Goal: Information Seeking & Learning: Learn about a topic

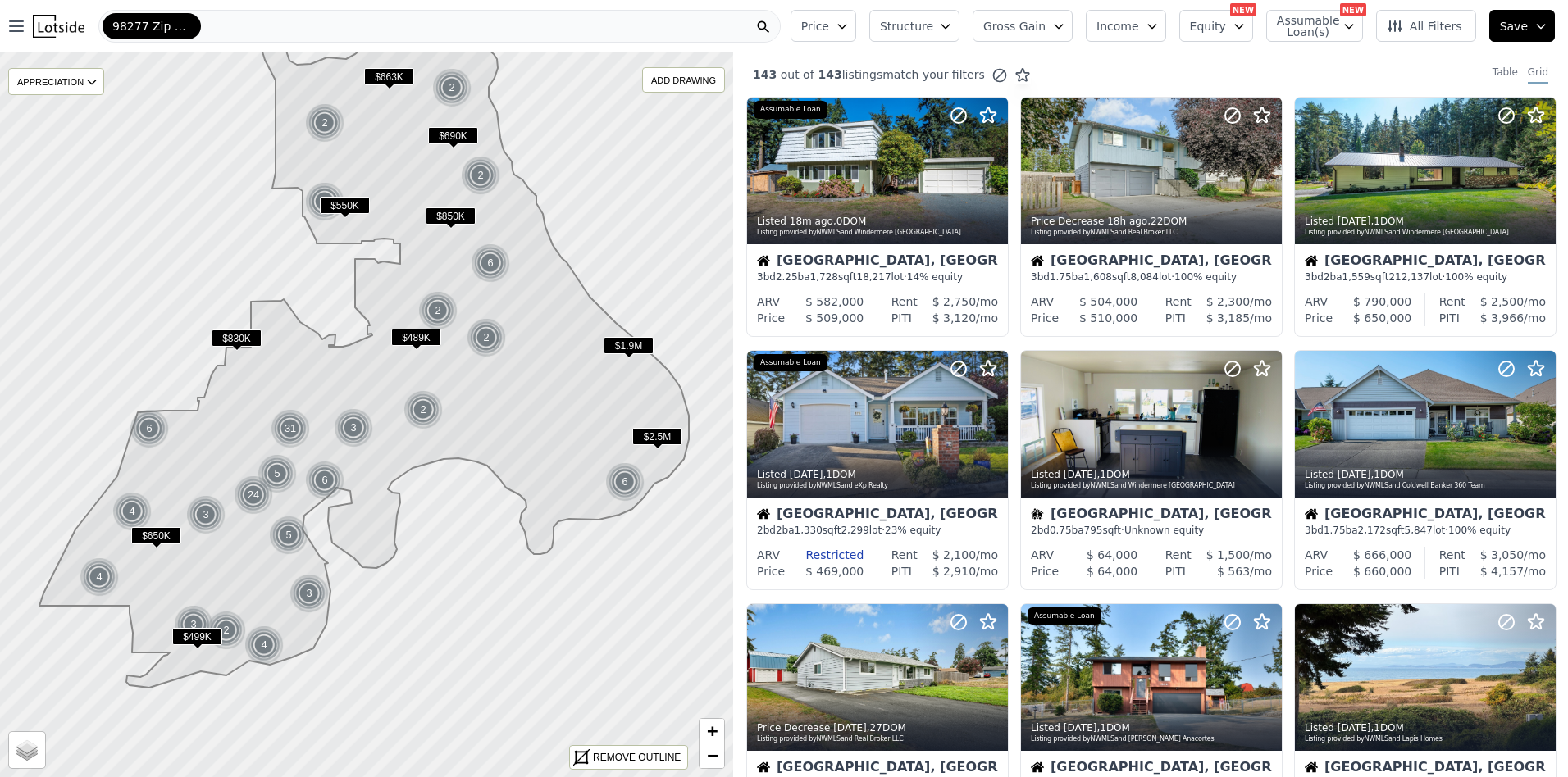
click at [421, 258] on icon at bounding box center [364, 353] width 649 height 672
click at [235, 20] on div "98277 Zip Code" at bounding box center [439, 26] width 682 height 33
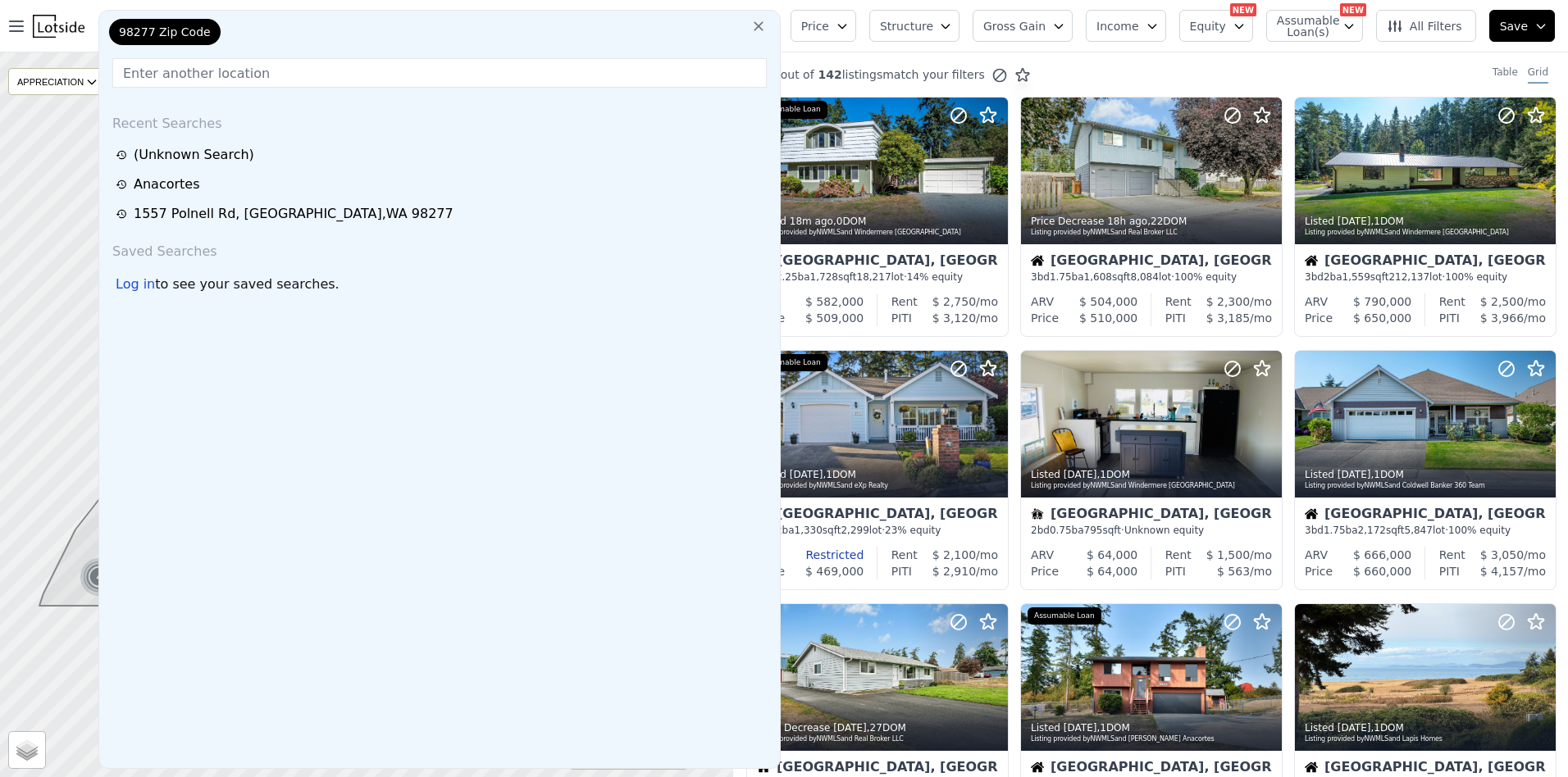
click at [810, 36] on div "Price Structure Gross Gain Income Equity NEW Assumable Loan(s) NEW All Filters …" at bounding box center [1175, 26] width 784 height 52
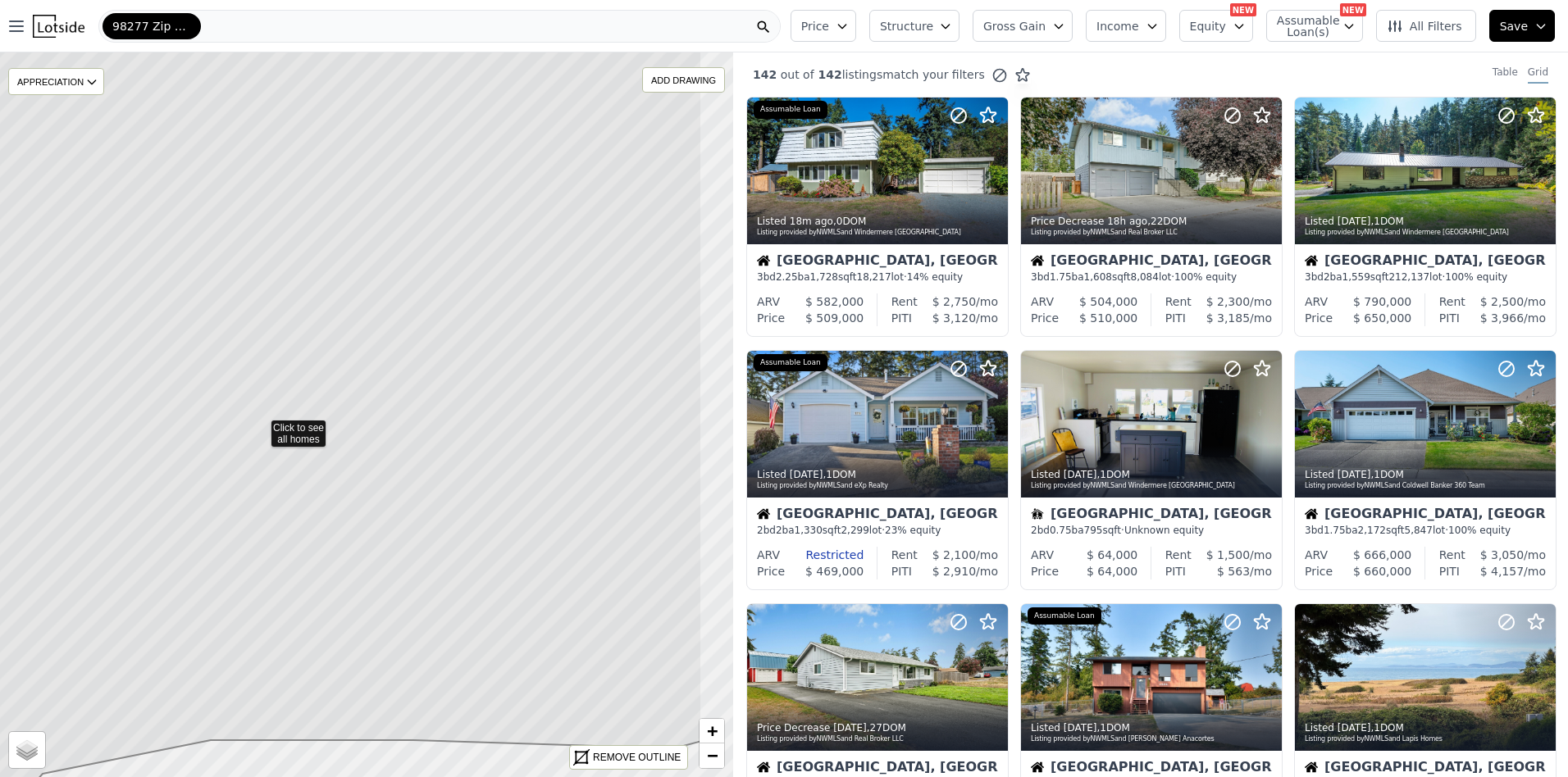
drag, startPoint x: 579, startPoint y: 465, endPoint x: 473, endPoint y: 476, distance: 106.6
click at [473, 476] on icon at bounding box center [260, 426] width 883 height 874
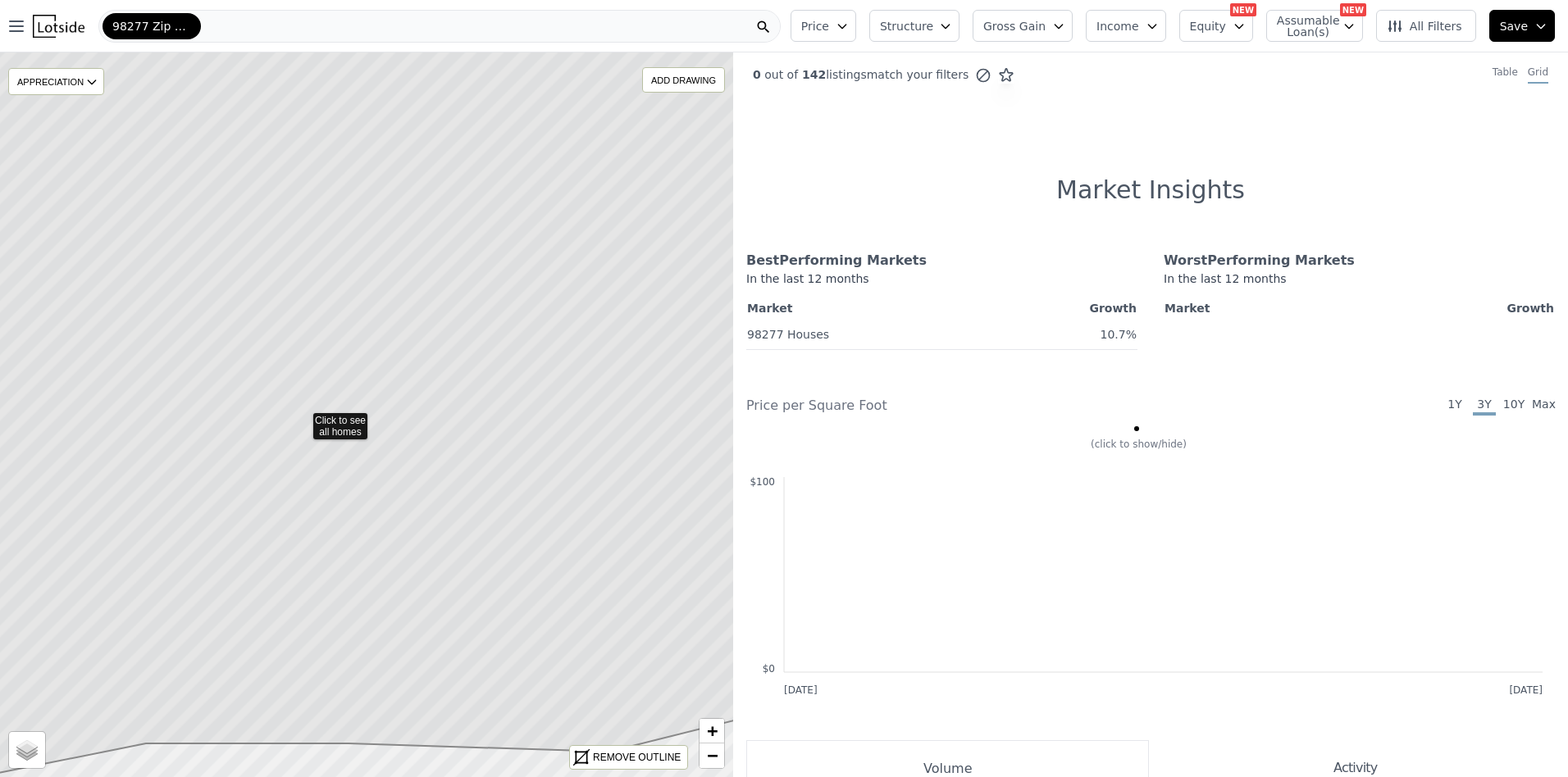
click at [500, 443] on icon at bounding box center [302, 419] width 883 height 874
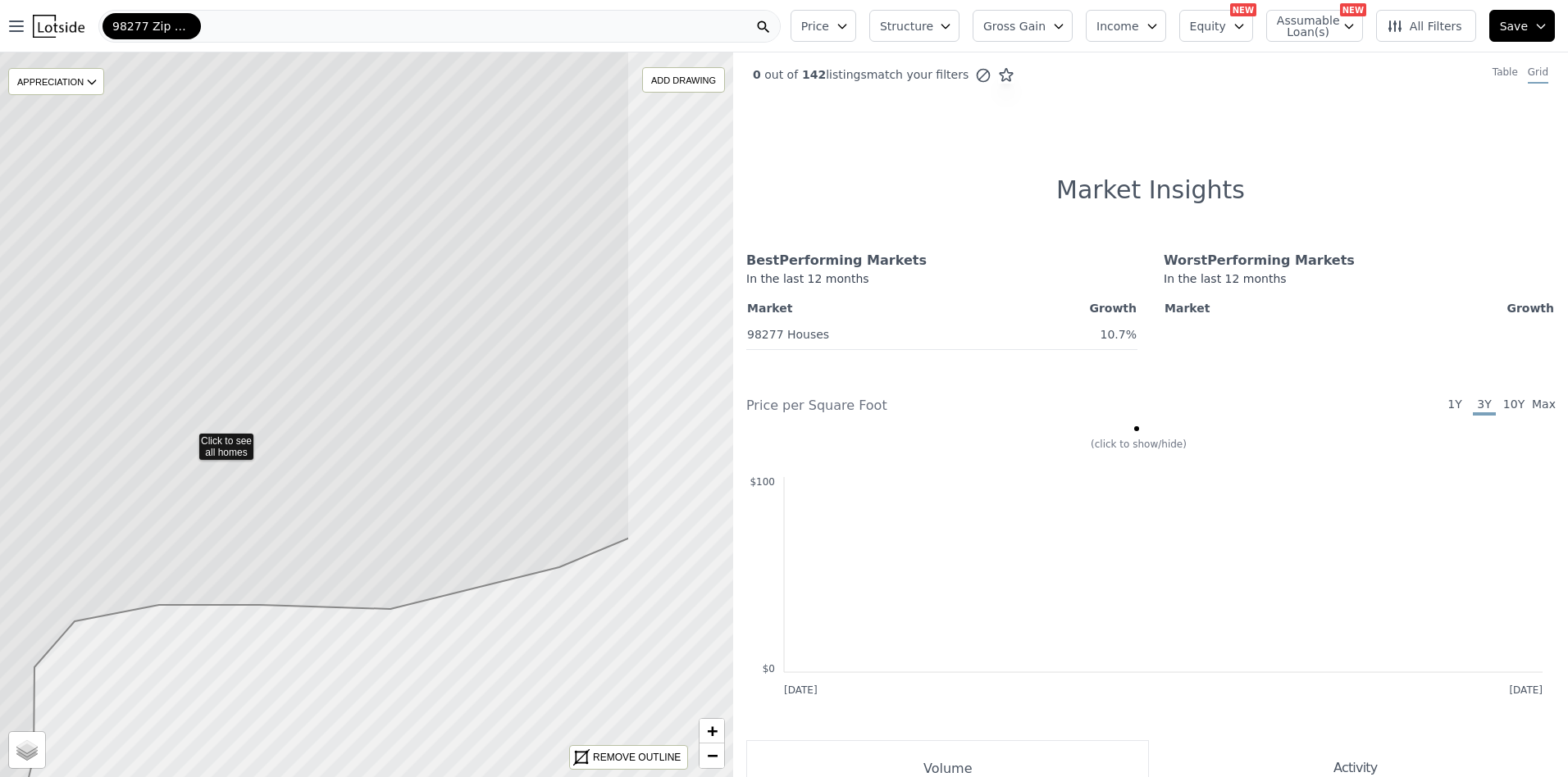
drag, startPoint x: 438, startPoint y: 397, endPoint x: 417, endPoint y: 402, distance: 21.6
click at [417, 402] on icon at bounding box center [187, 439] width 883 height 874
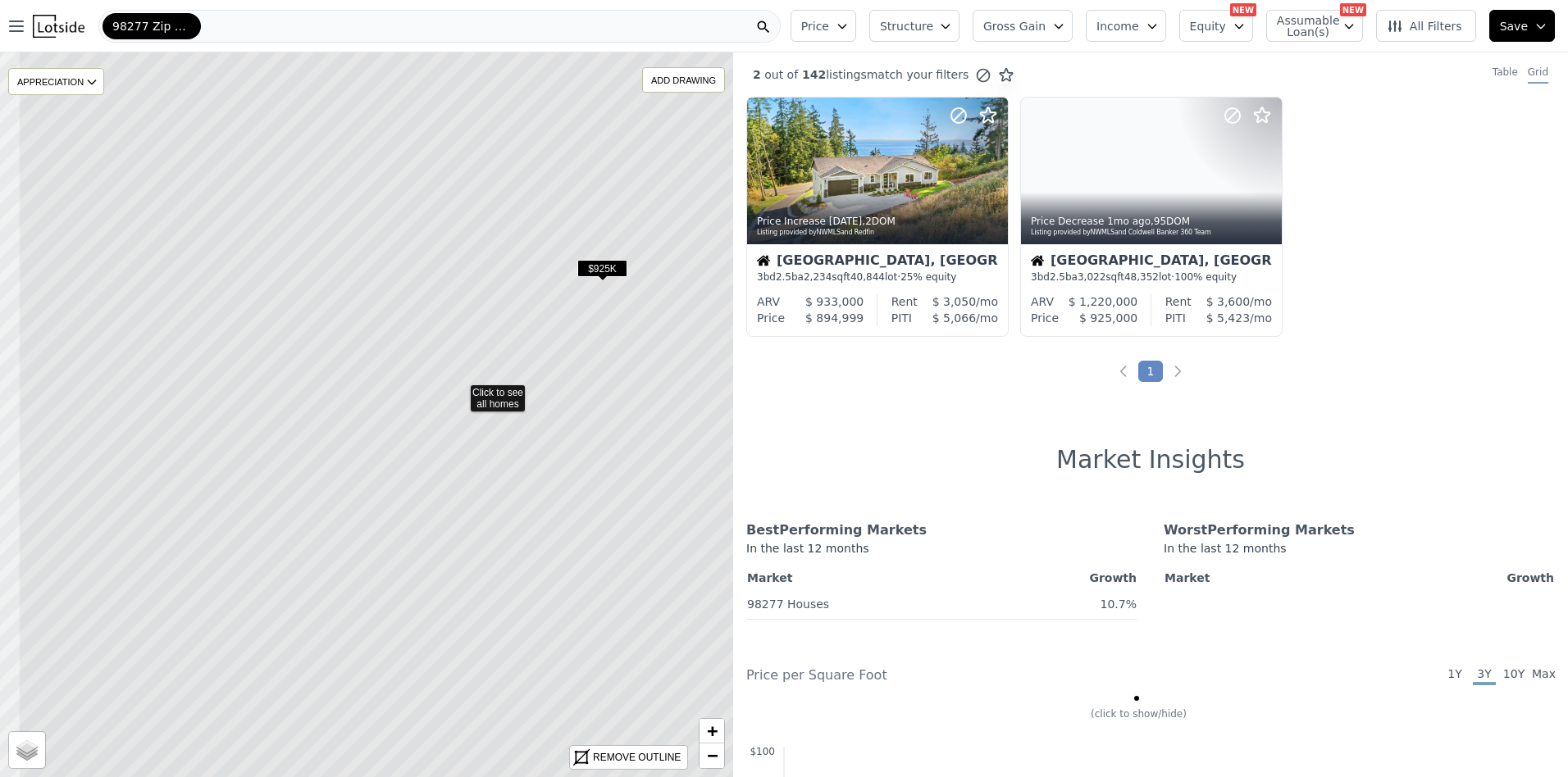
drag, startPoint x: 429, startPoint y: 430, endPoint x: 527, endPoint y: 403, distance: 101.7
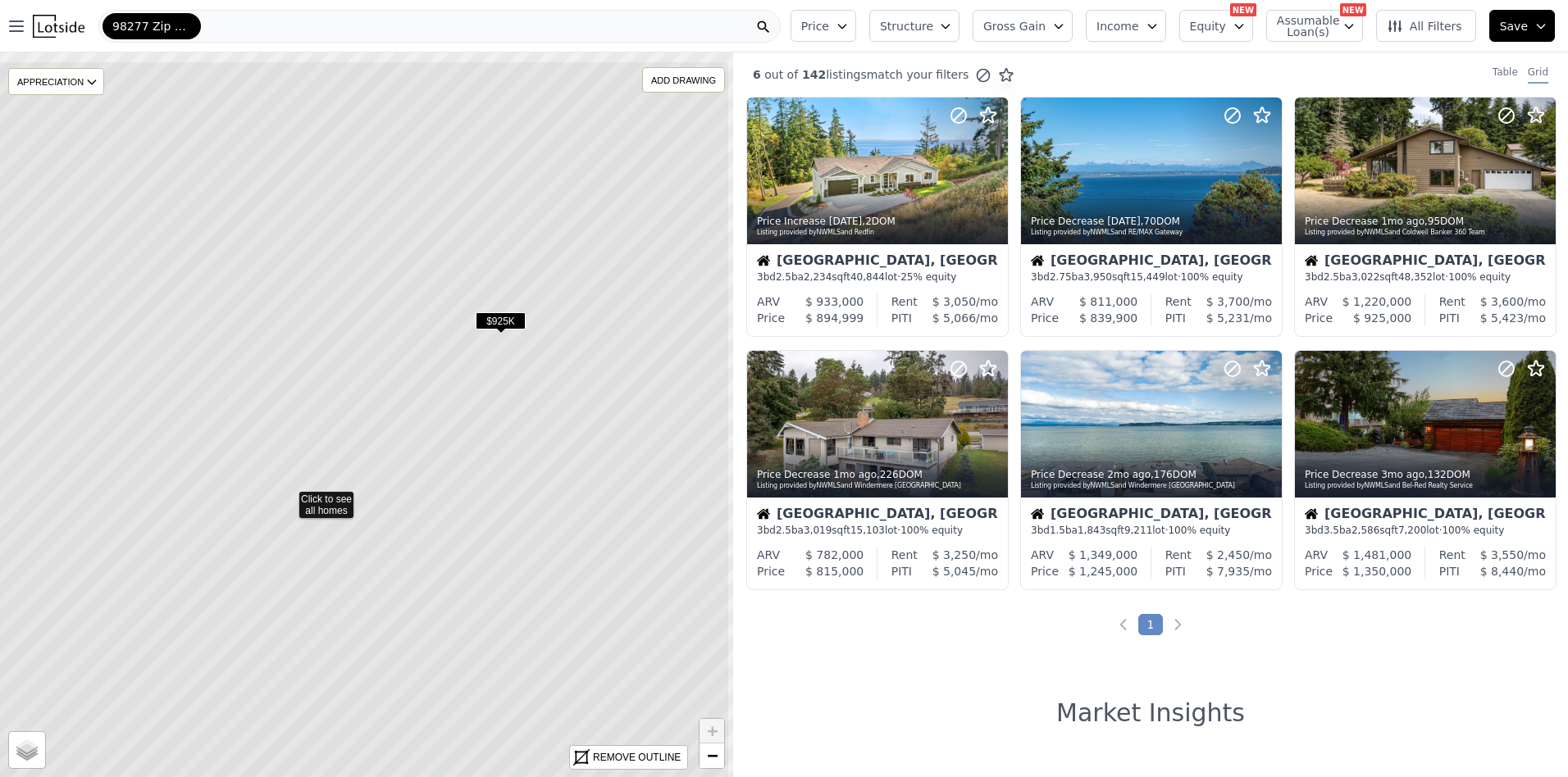
drag, startPoint x: 581, startPoint y: 310, endPoint x: 501, endPoint y: 394, distance: 116.0
click at [501, 394] on icon at bounding box center [287, 497] width 883 height 874
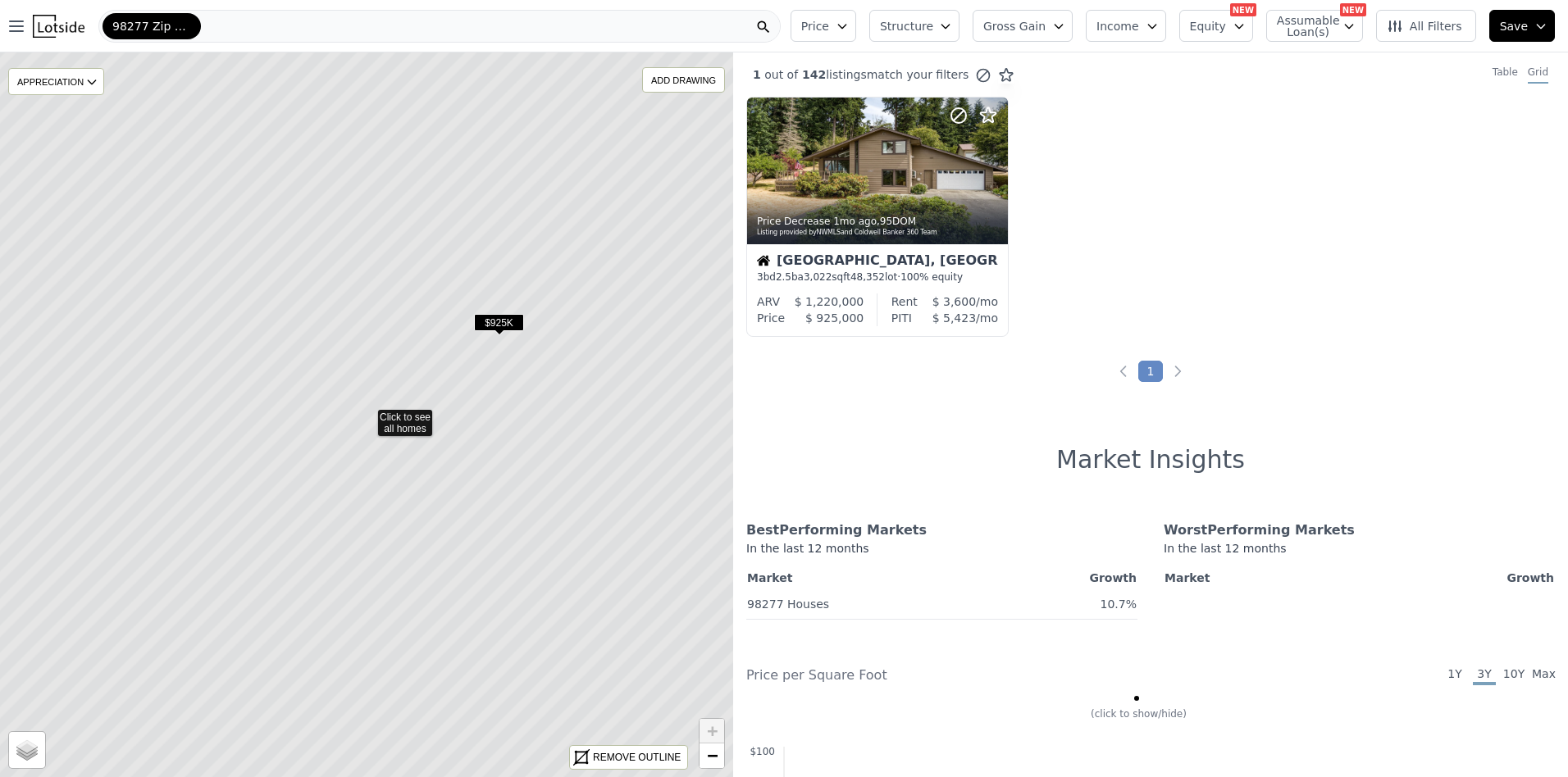
click at [499, 321] on span "$925K" at bounding box center [499, 323] width 50 height 18
click at [542, 372] on icon at bounding box center [366, 416] width 883 height 874
click at [414, 432] on icon at bounding box center [366, 416] width 883 height 874
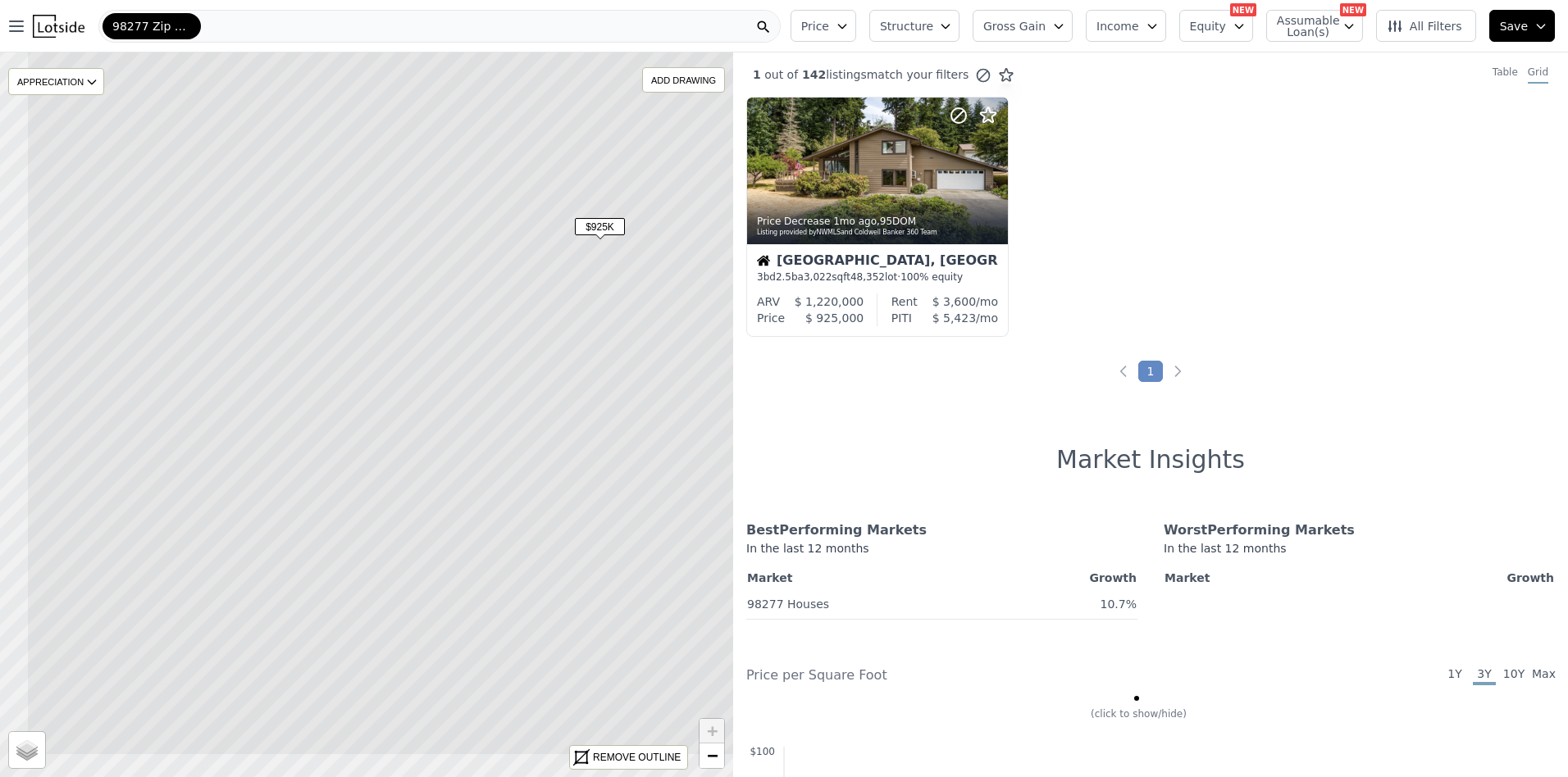
drag, startPoint x: 465, startPoint y: 423, endPoint x: 567, endPoint y: 327, distance: 140.1
click at [567, 327] on icon at bounding box center [467, 319] width 883 height 874
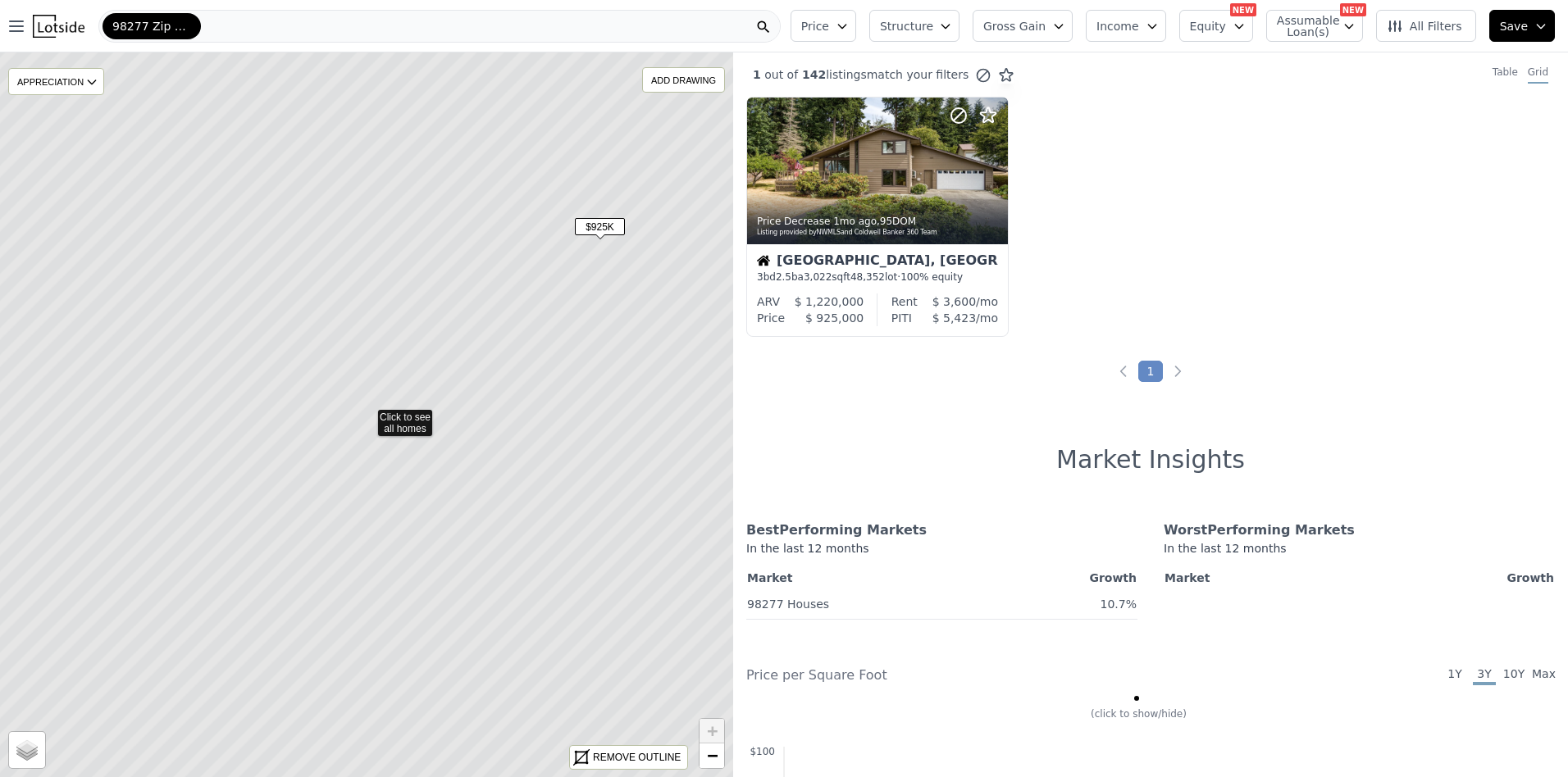
click at [523, 343] on icon at bounding box center [366, 416] width 883 height 874
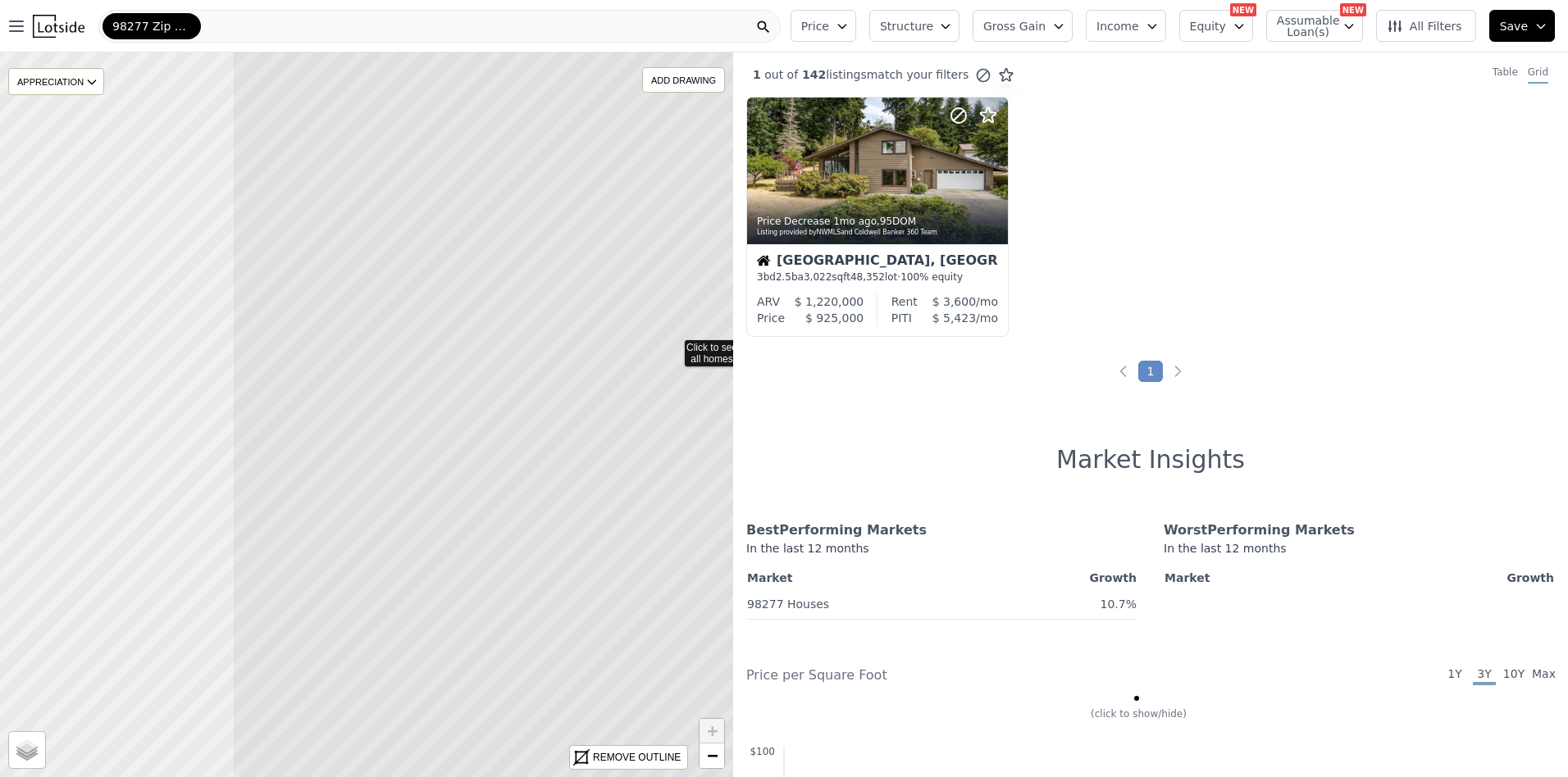
drag, startPoint x: 371, startPoint y: 218, endPoint x: 678, endPoint y: 148, distance: 314.9
click at [678, 148] on icon at bounding box center [673, 346] width 883 height 874
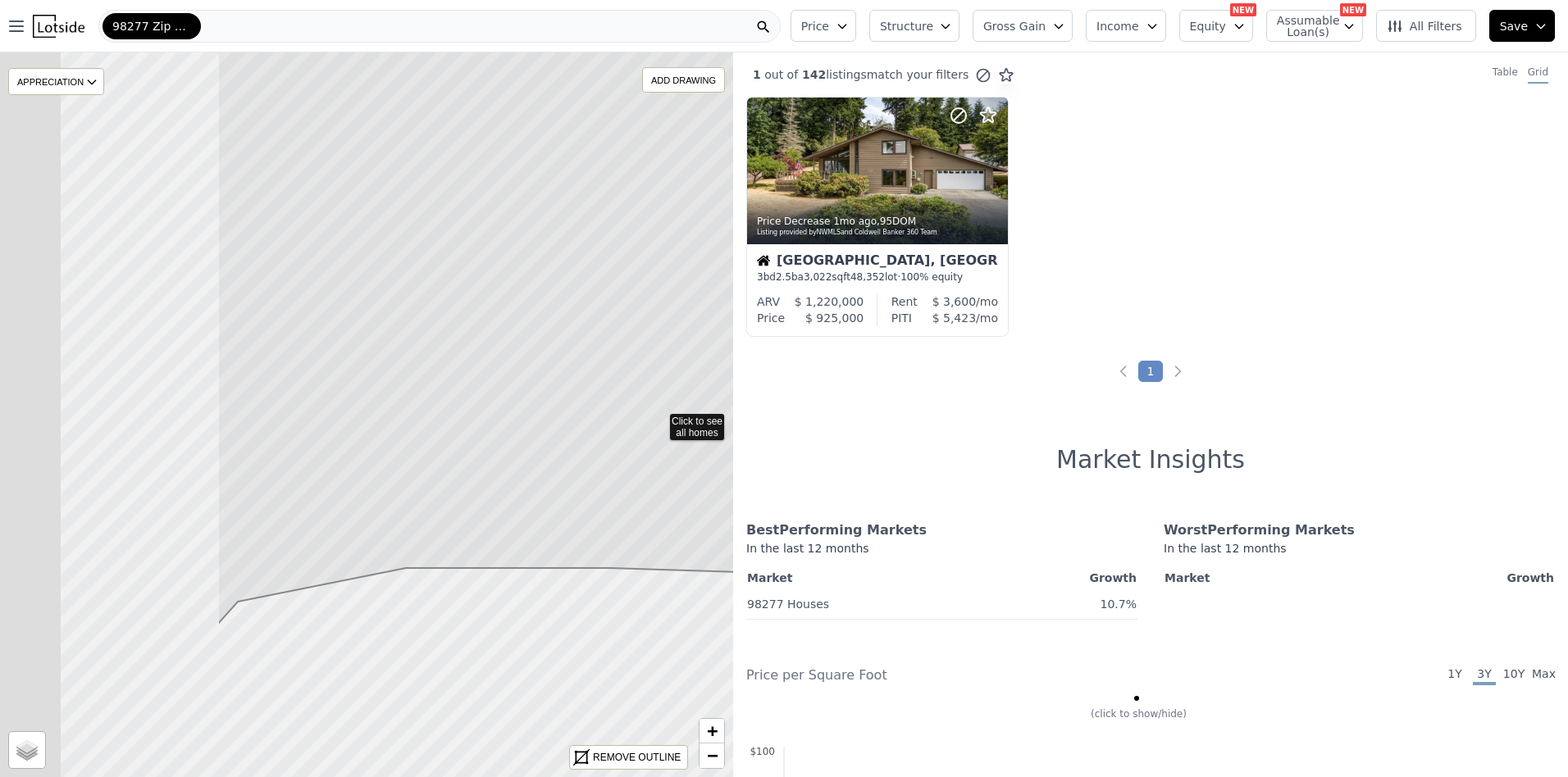
drag, startPoint x: 398, startPoint y: 234, endPoint x: 699, endPoint y: 232, distance: 301.0
click at [699, 232] on icon at bounding box center [658, 303] width 883 height 642
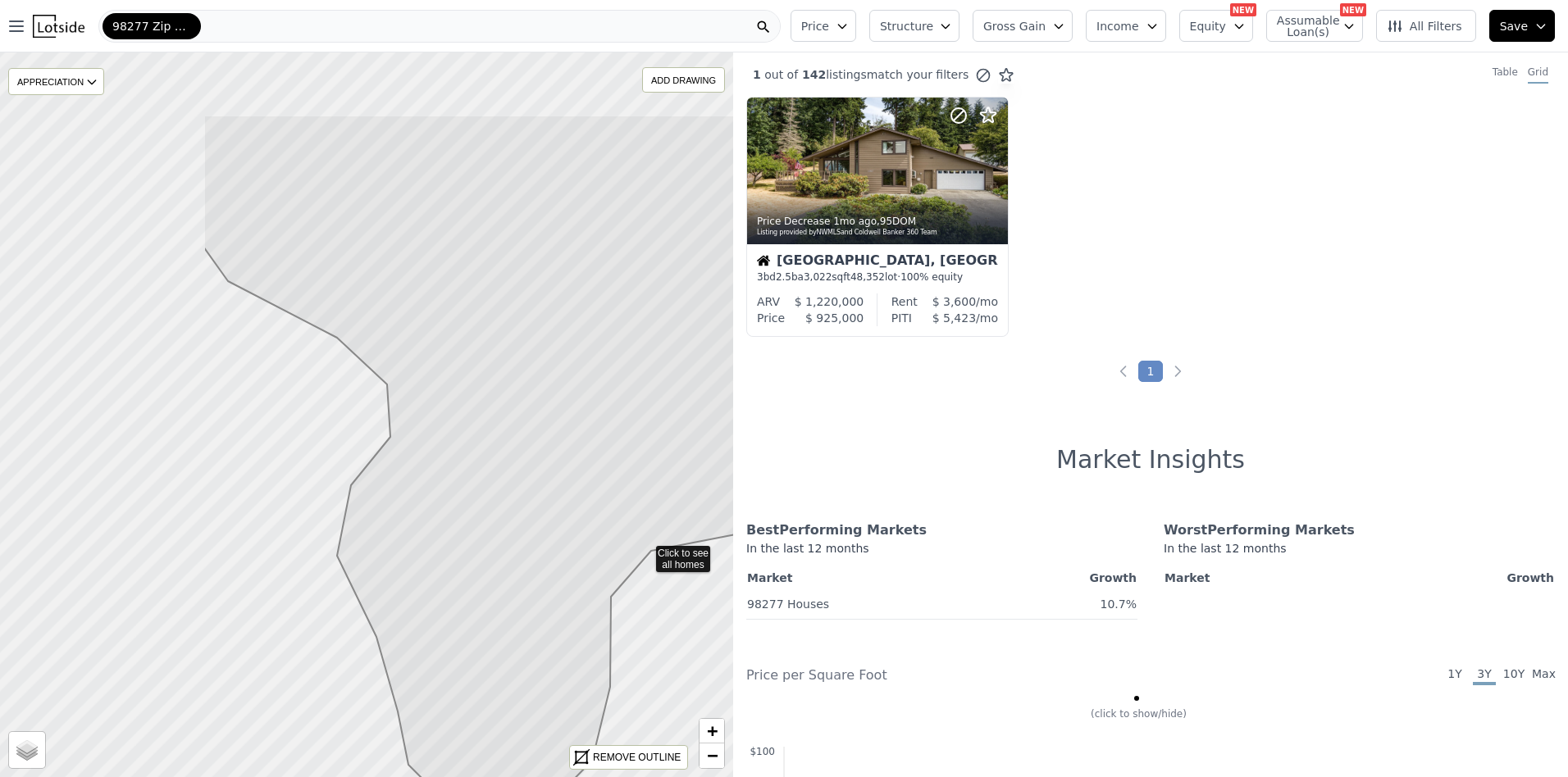
drag, startPoint x: 286, startPoint y: 251, endPoint x: 558, endPoint y: 379, distance: 300.6
click at [558, 379] on icon at bounding box center [644, 465] width 883 height 700
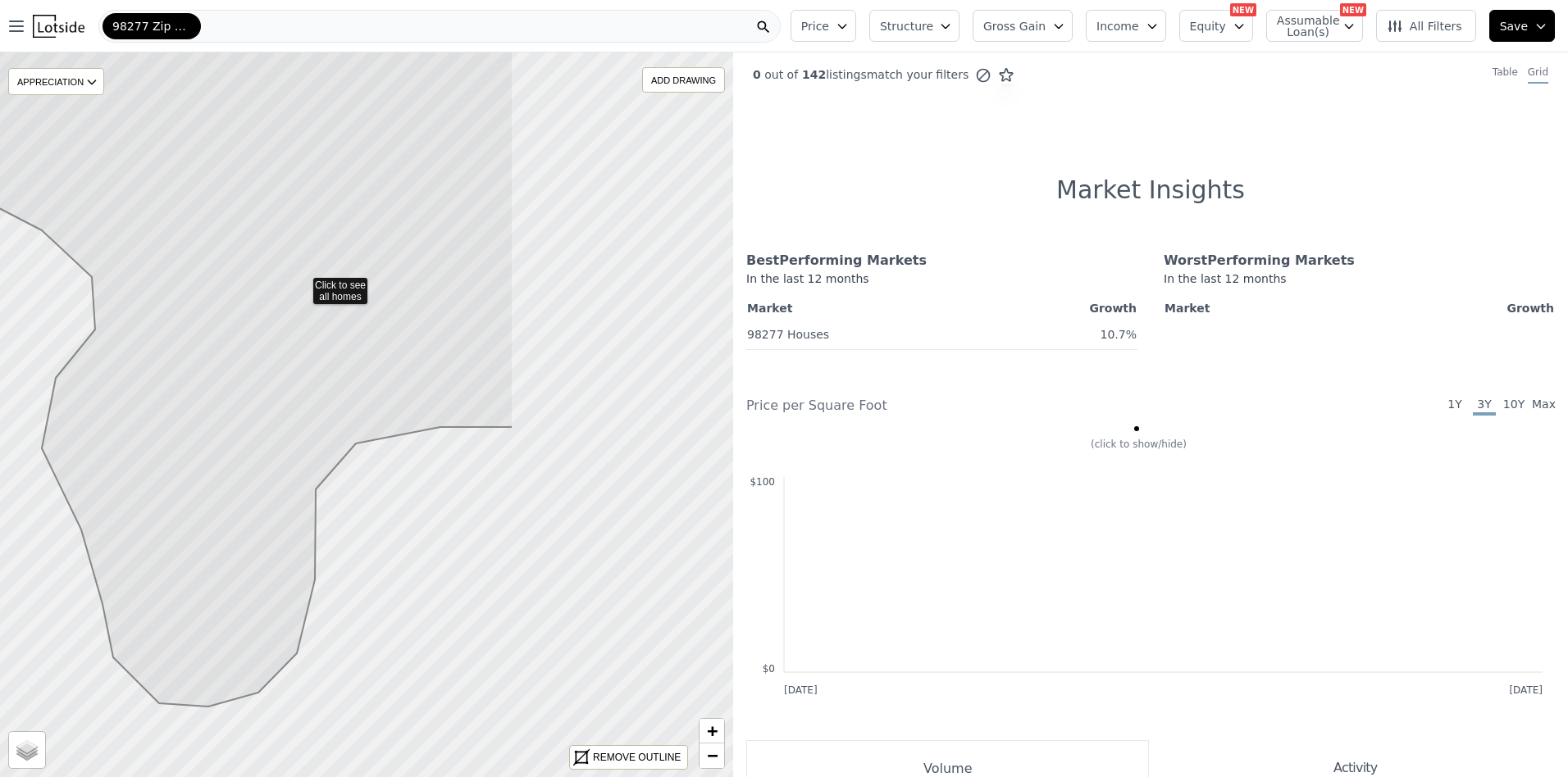
drag, startPoint x: 589, startPoint y: 369, endPoint x: 293, endPoint y: 261, distance: 315.1
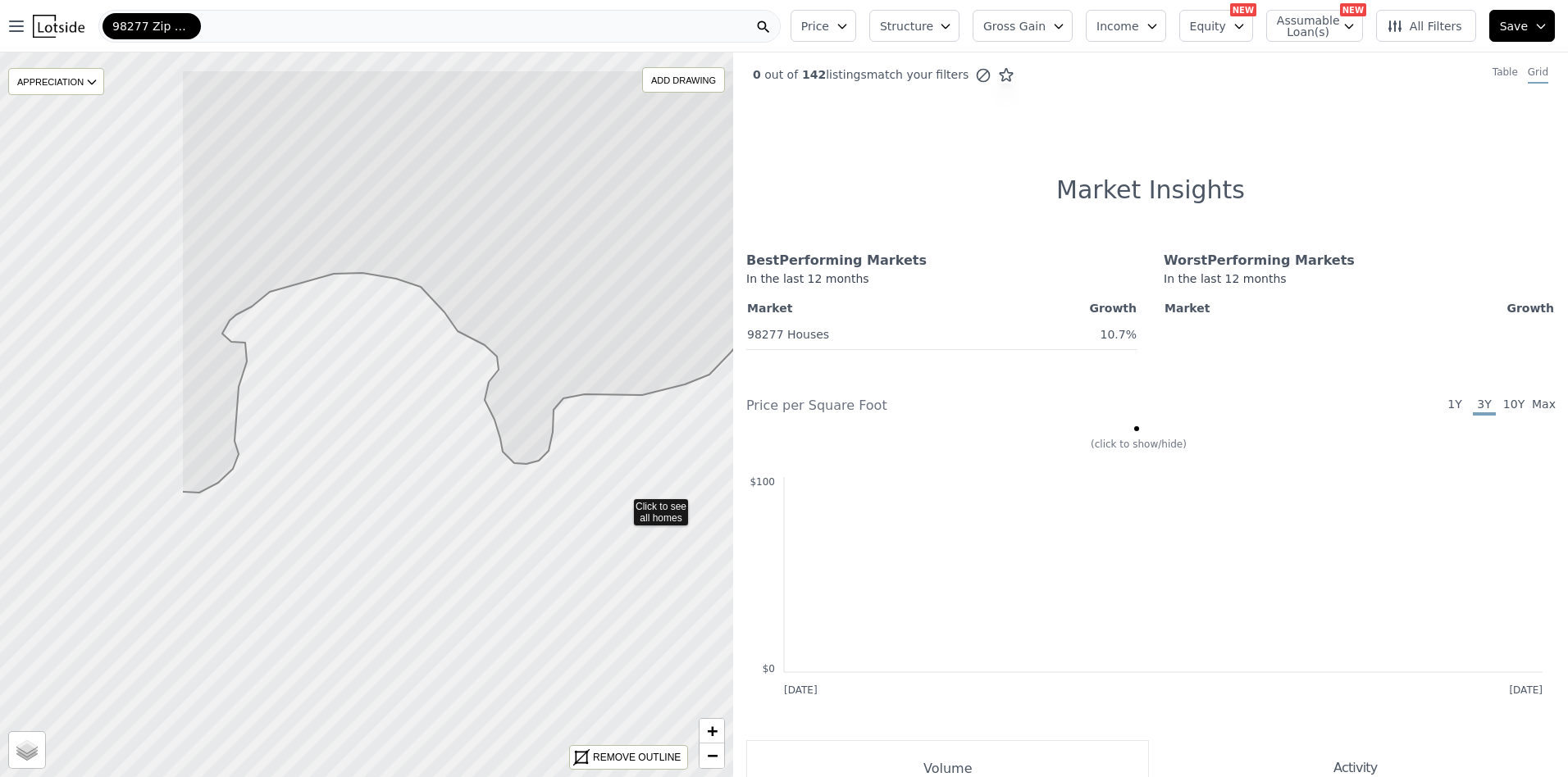
drag, startPoint x: 246, startPoint y: 259, endPoint x: 646, endPoint y: 395, distance: 422.5
click at [644, 395] on icon at bounding box center [502, 281] width 642 height 423
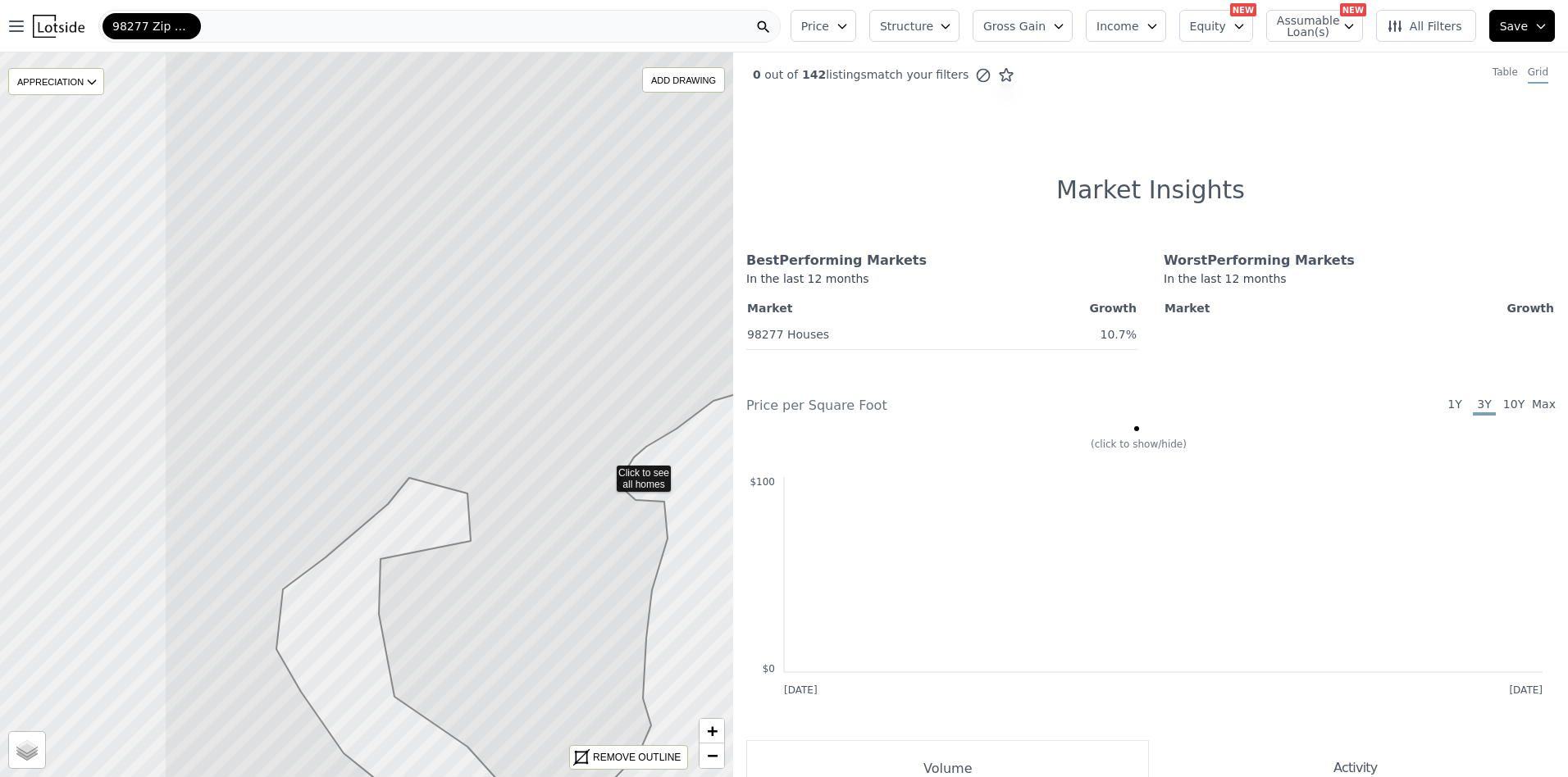
drag, startPoint x: 353, startPoint y: 285, endPoint x: 591, endPoint y: 341, distance: 244.5
click at [591, 341] on icon at bounding box center [605, 472] width 883 height 874
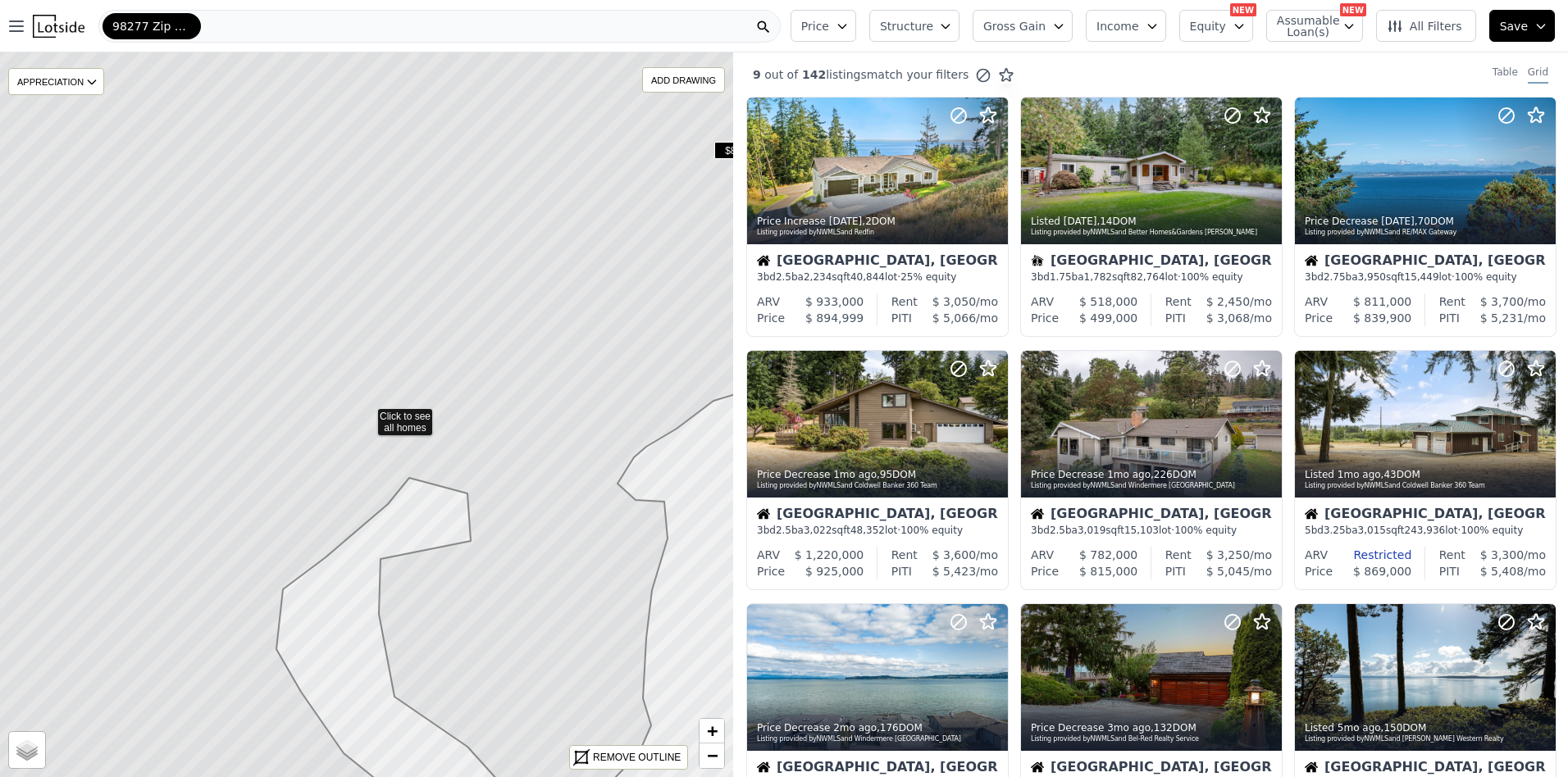
drag, startPoint x: 530, startPoint y: 287, endPoint x: 589, endPoint y: 362, distance: 95.4
click at [589, 362] on icon at bounding box center [366, 416] width 883 height 874
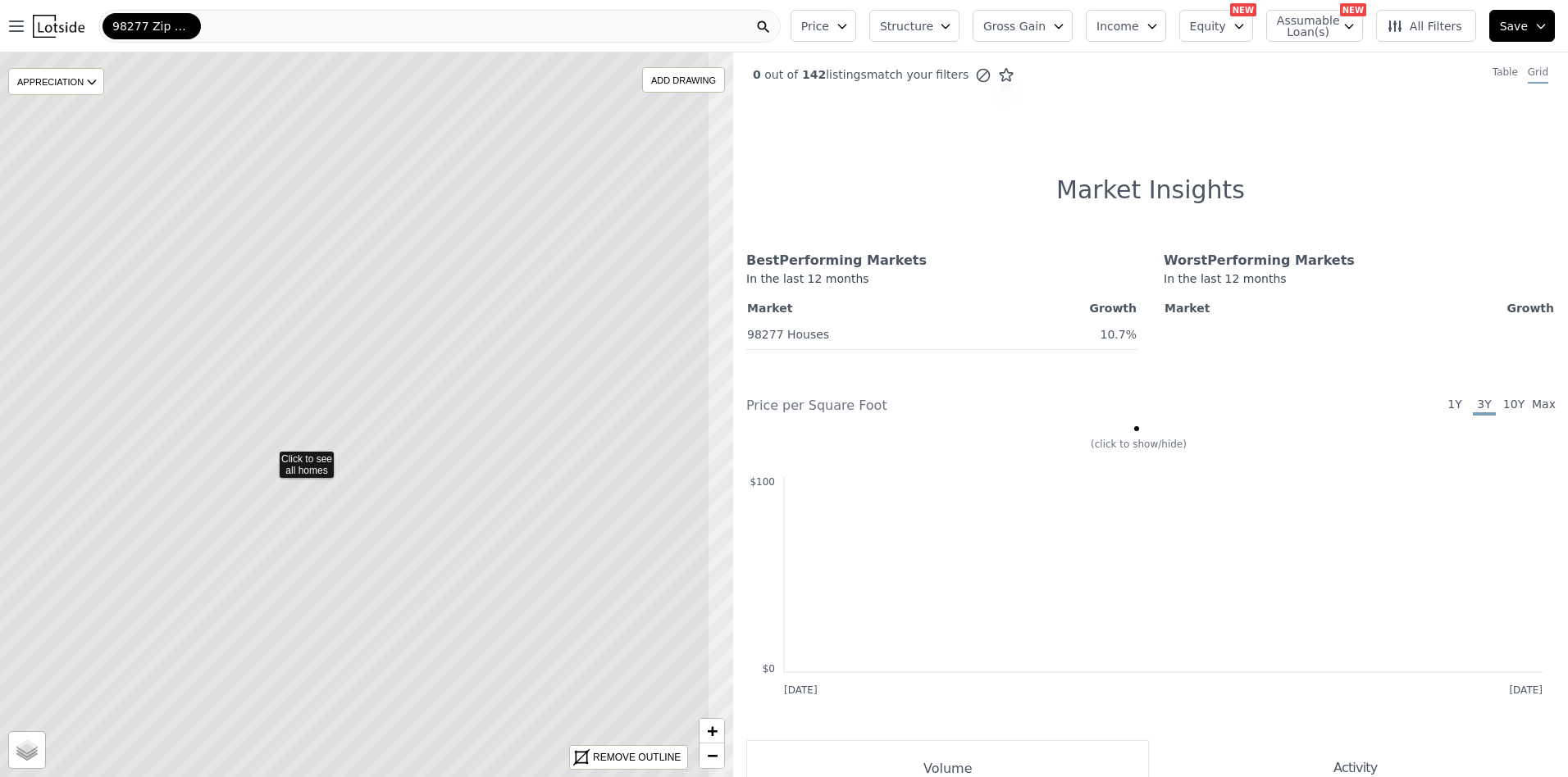
click at [454, 328] on icon at bounding box center [268, 457] width 883 height 874
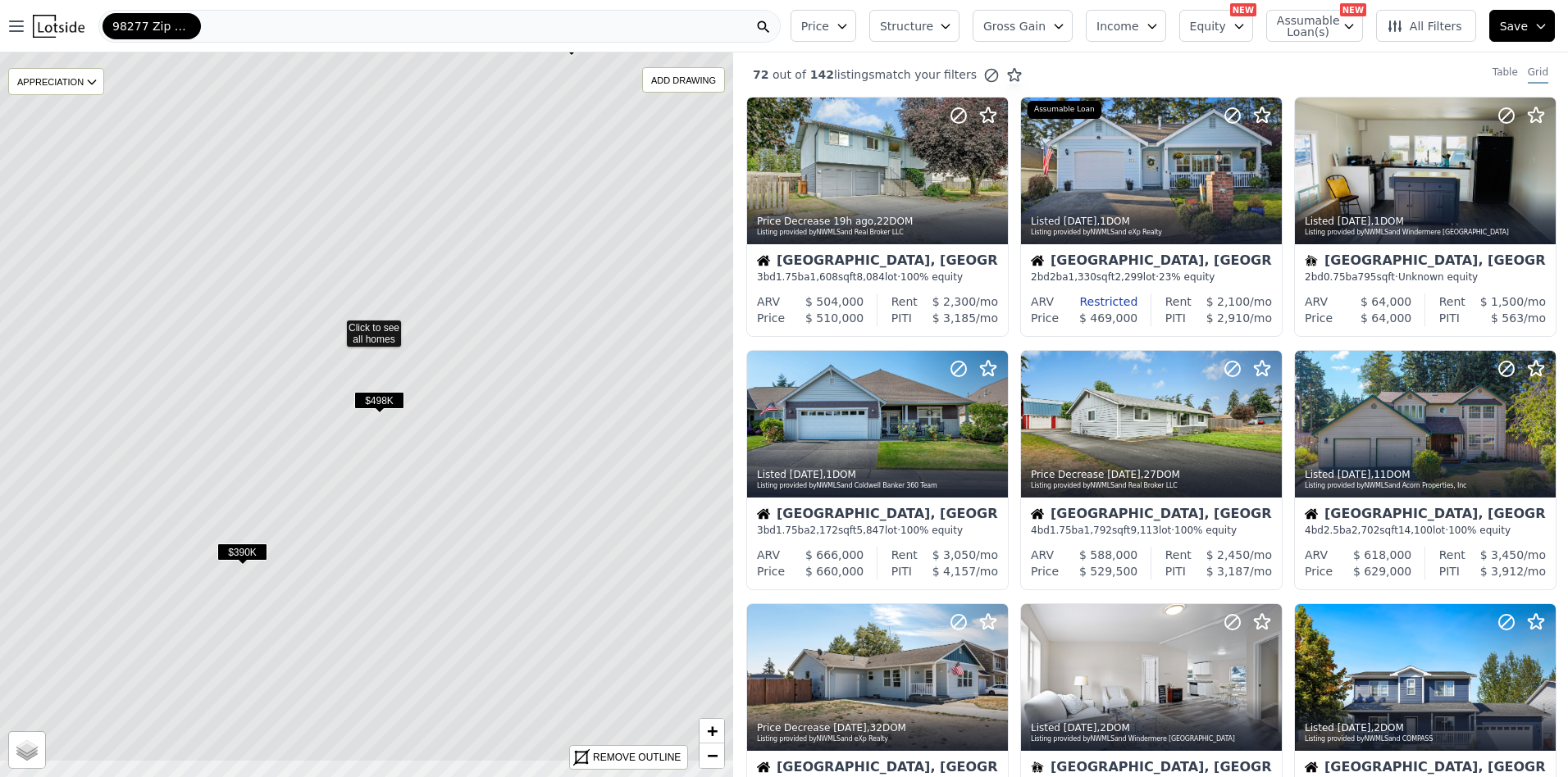
click at [453, 438] on icon at bounding box center [335, 326] width 883 height 874
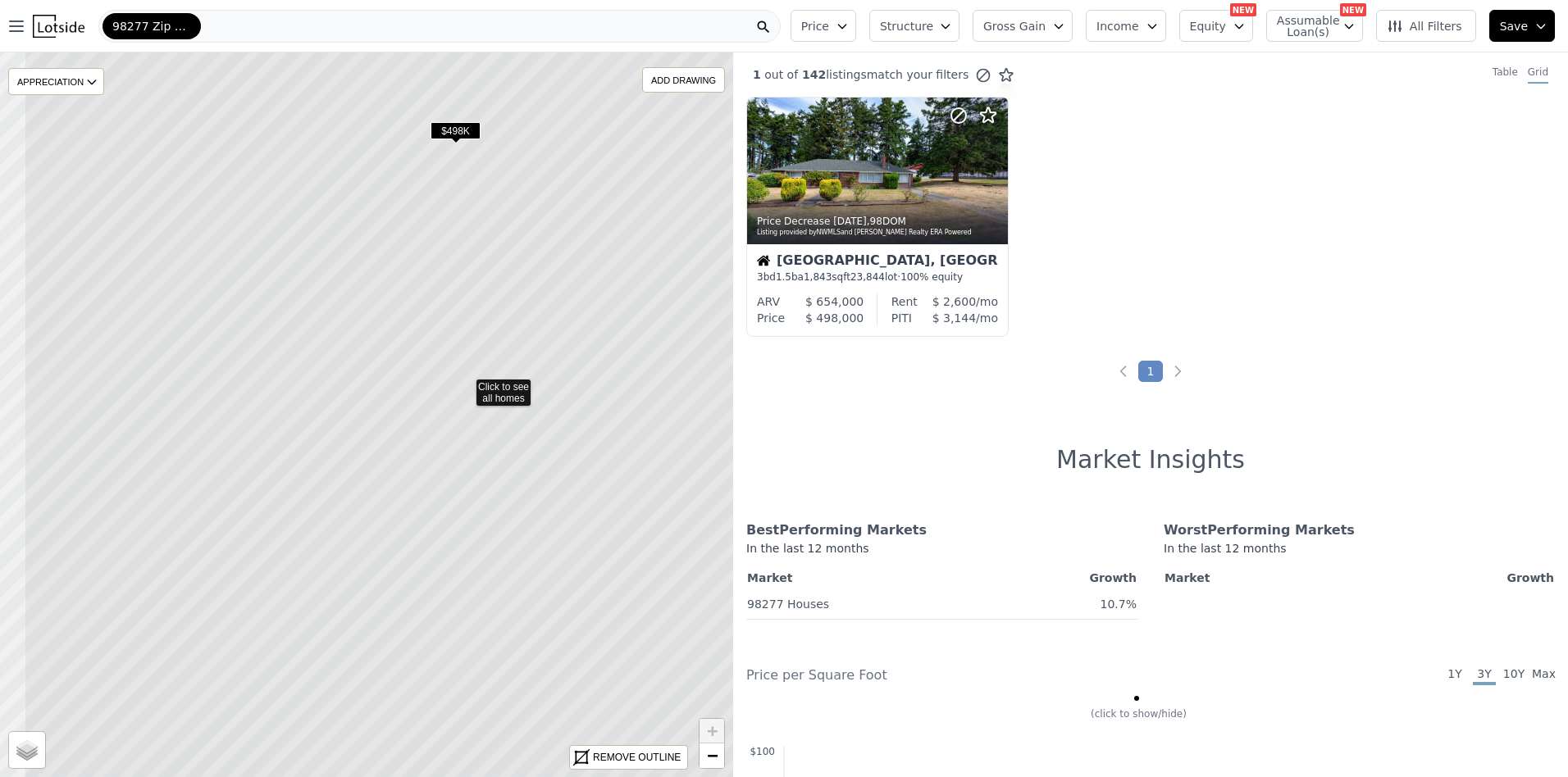
drag, startPoint x: 444, startPoint y: 473, endPoint x: 537, endPoint y: 444, distance: 97.4
click at [537, 444] on icon at bounding box center [464, 385] width 883 height 874
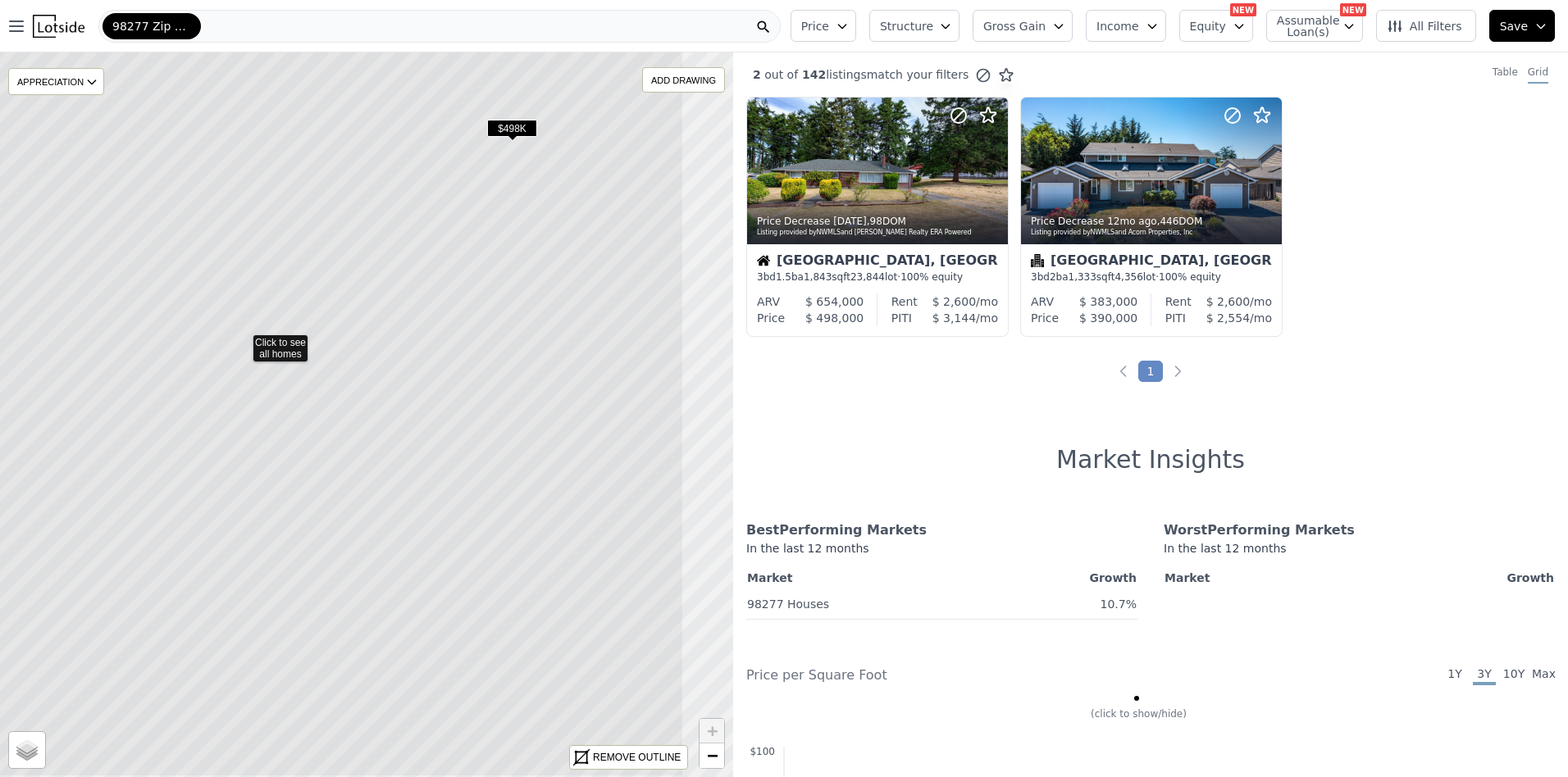
drag, startPoint x: 564, startPoint y: 390, endPoint x: 438, endPoint y: 315, distance: 146.6
click at [438, 315] on icon at bounding box center [242, 341] width 883 height 874
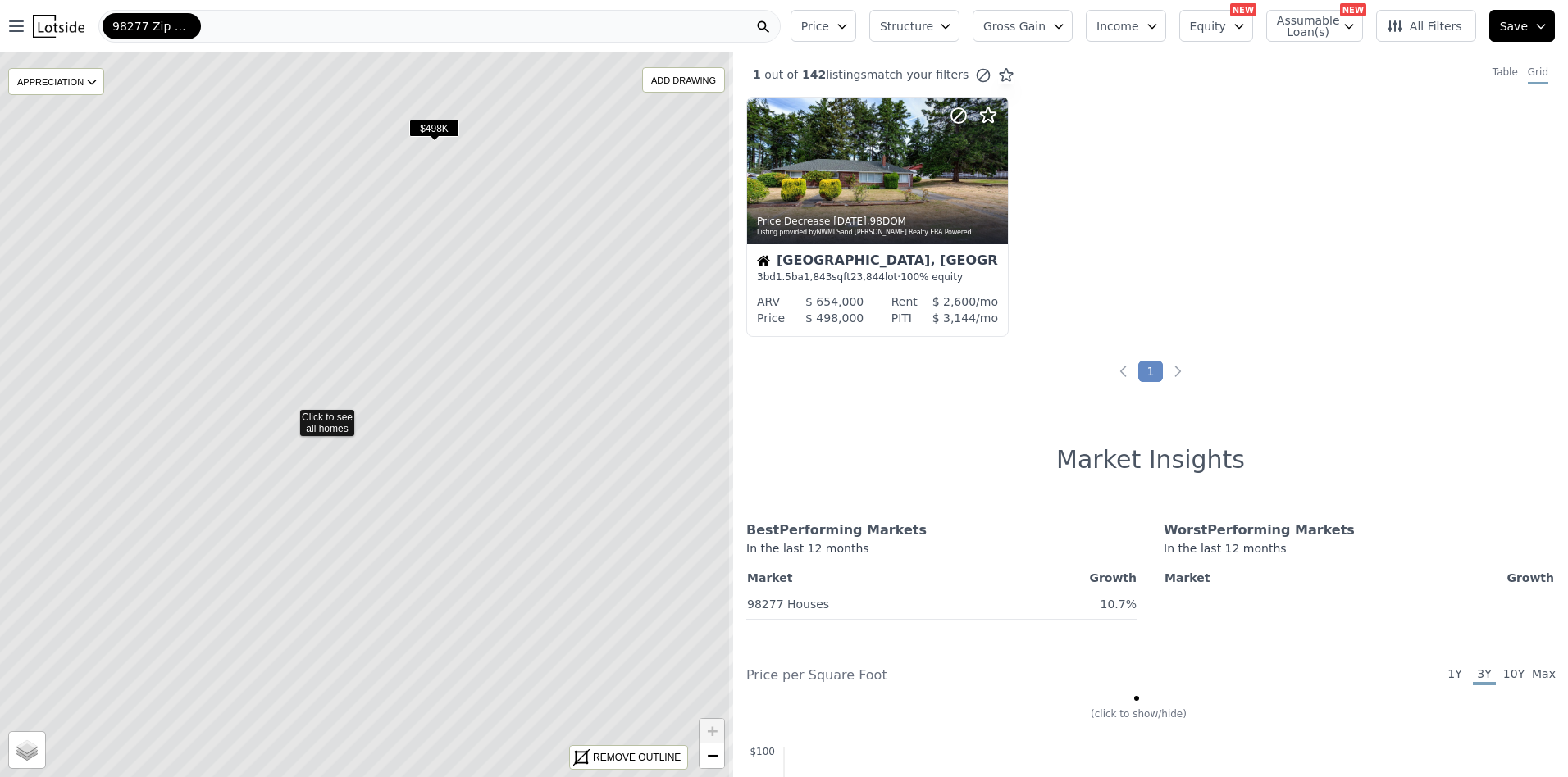
drag, startPoint x: 539, startPoint y: 349, endPoint x: 465, endPoint y: 346, distance: 74.1
click at [461, 347] on icon at bounding box center [288, 416] width 883 height 874
